Goal: Submit feedback/report problem

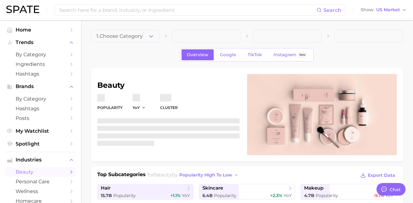
type textarea "x"
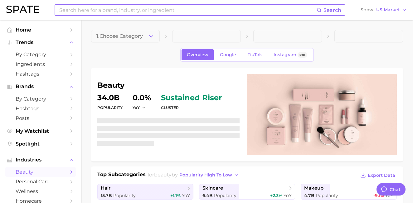
scroll to position [3041, 0]
click at [196, 12] on input at bounding box center [188, 10] width 258 height 11
paste input "[URL][DOMAIN_NAME]"
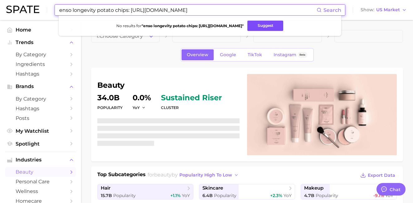
type input "enso longevity potato chips: [URL][DOMAIN_NAME]"
click at [283, 25] on button "Suggest" at bounding box center [265, 26] width 36 height 10
